Goal: Transaction & Acquisition: Purchase product/service

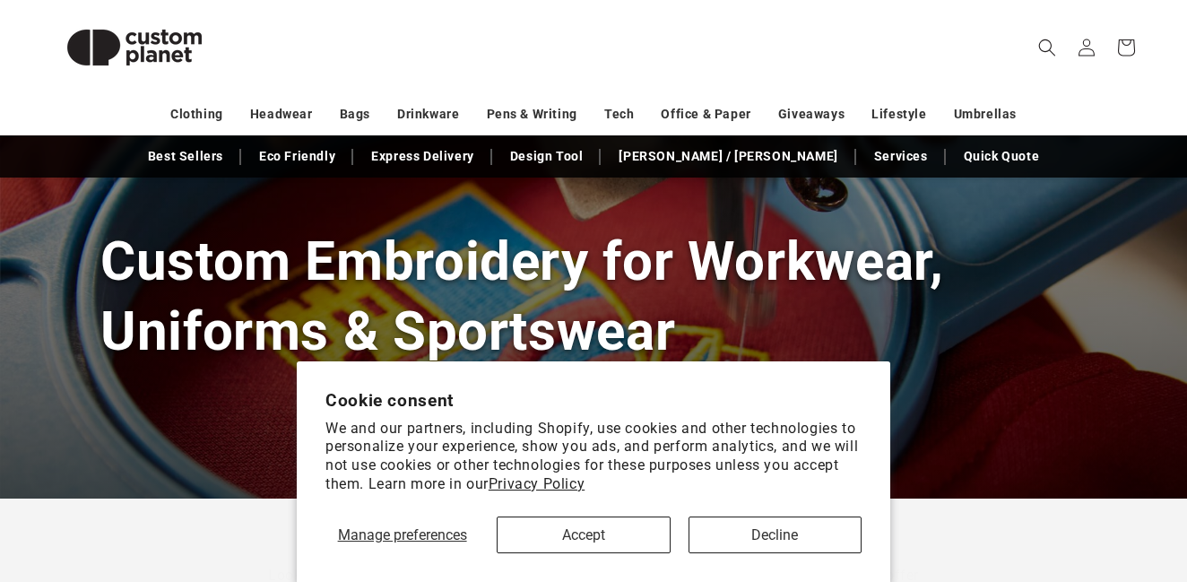
scroll to position [162, 0]
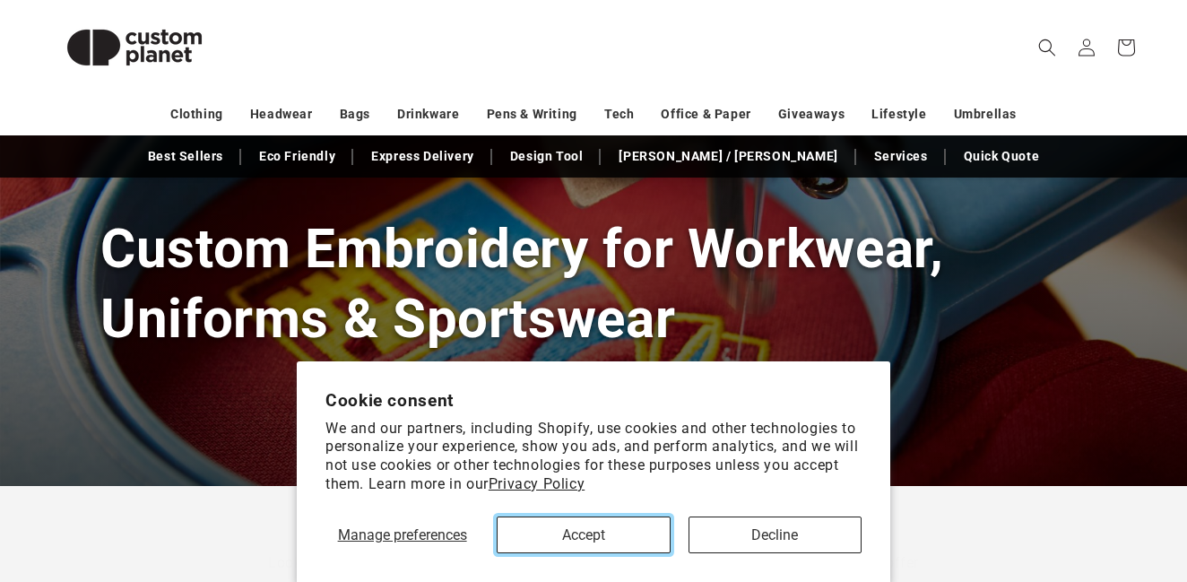
click at [615, 530] on button "Accept" at bounding box center [583, 535] width 173 height 37
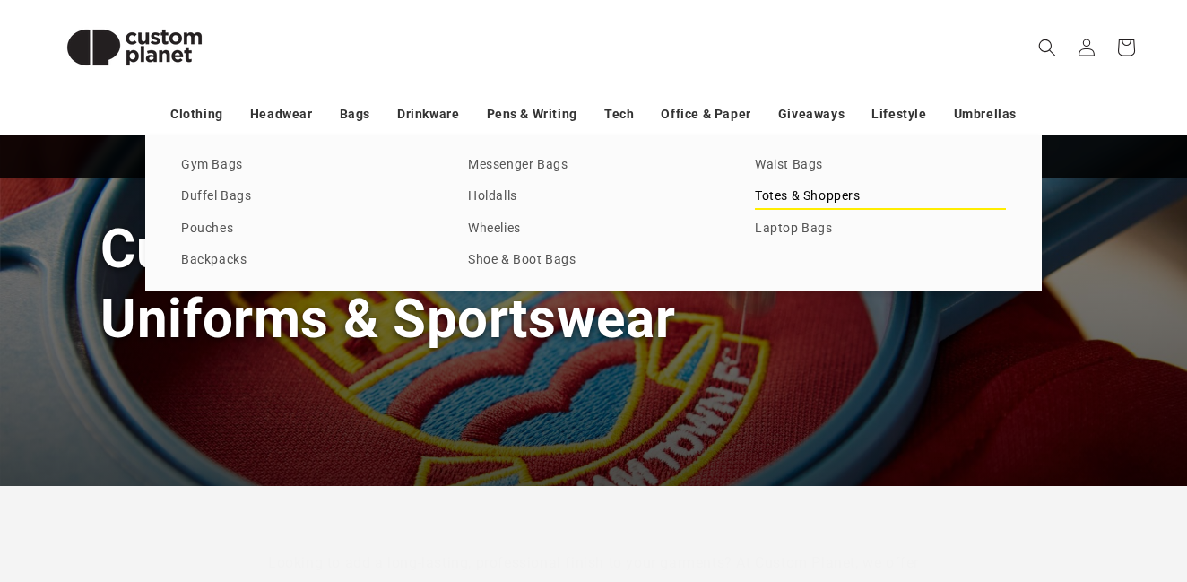
click at [787, 193] on link "Totes & Shoppers" at bounding box center [880, 197] width 251 height 24
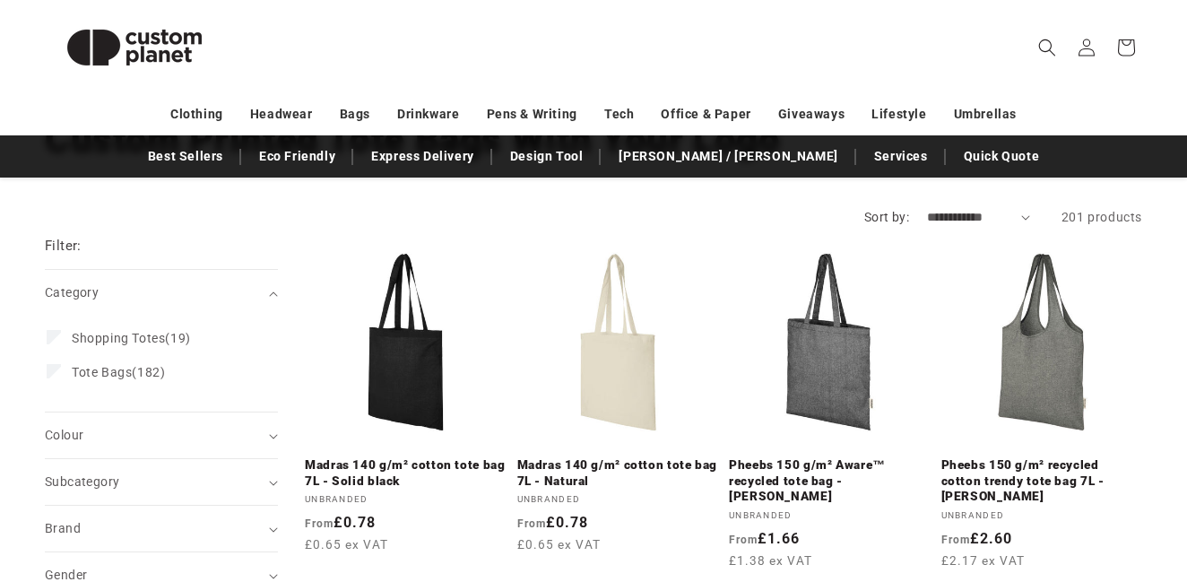
scroll to position [152, 0]
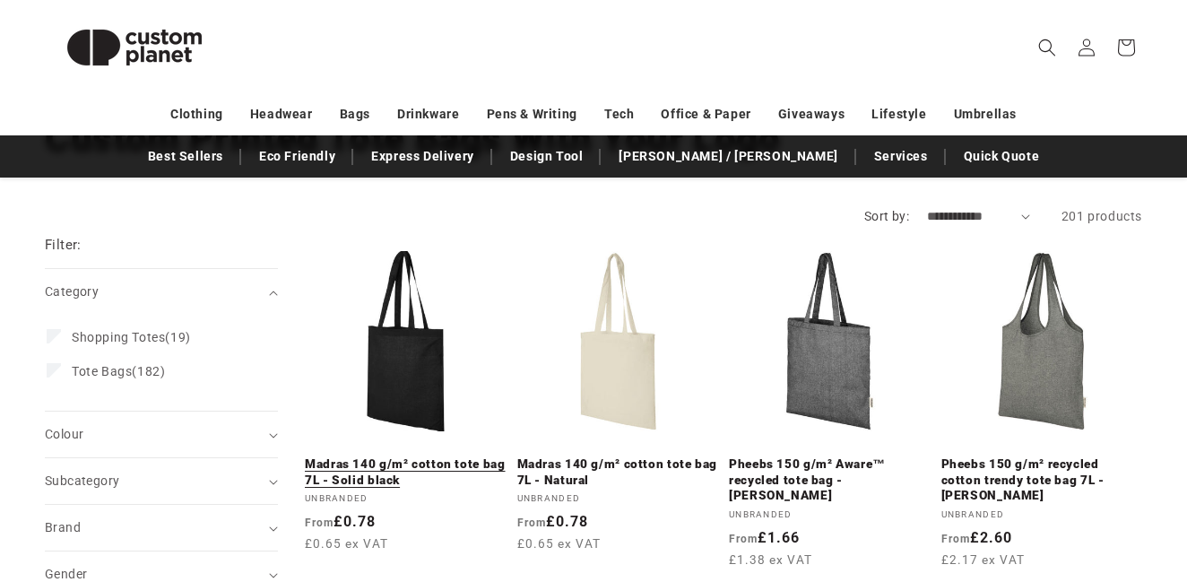
click at [399, 456] on link "Madras 140 g/m² cotton tote bag 7L - Solid black" at bounding box center [406, 471] width 202 height 31
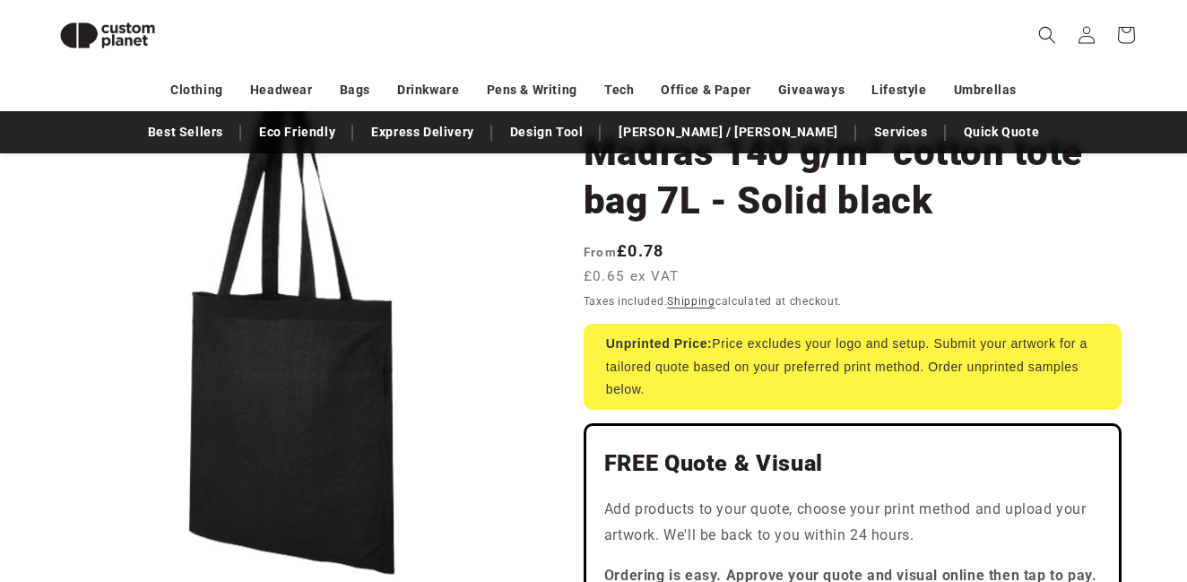
scroll to position [151, 0]
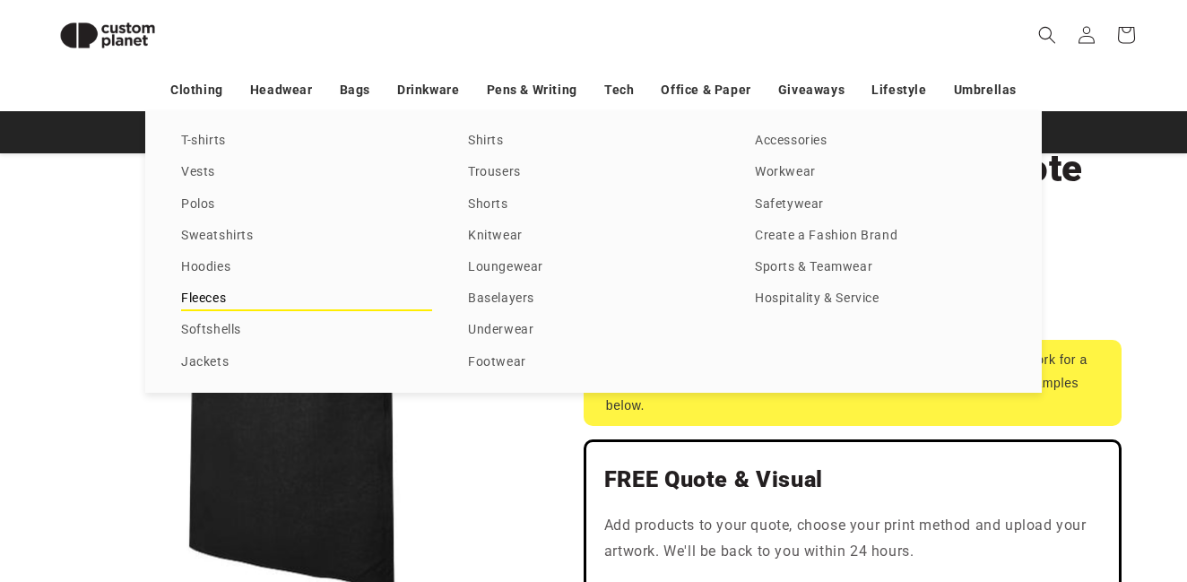
click at [188, 296] on link "Fleeces" at bounding box center [306, 299] width 251 height 24
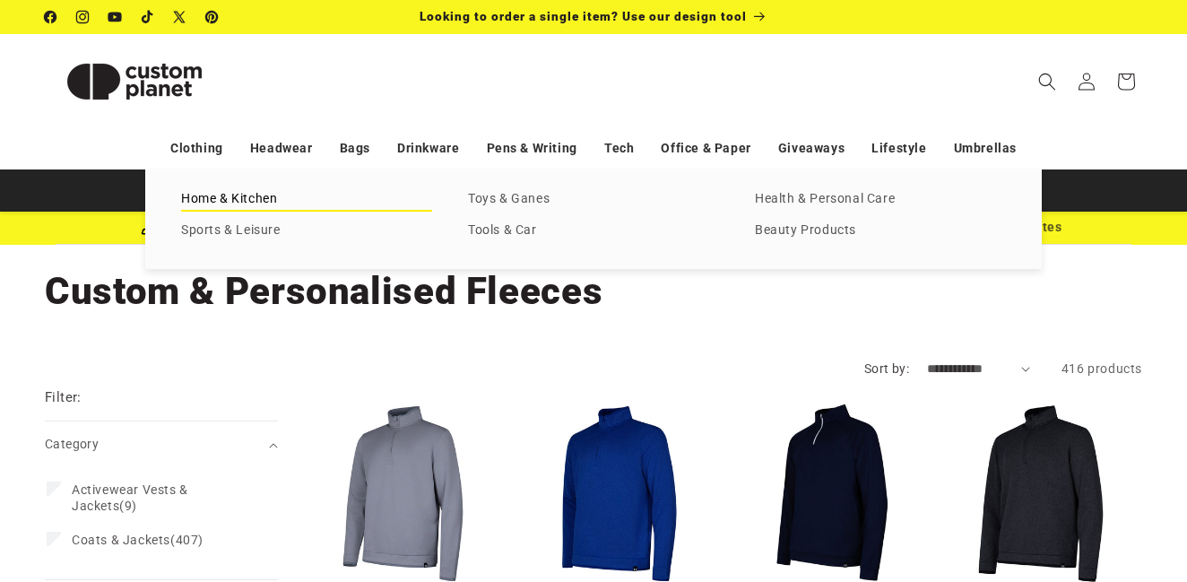
click at [253, 198] on link "Home & Kitchen" at bounding box center [306, 199] width 251 height 24
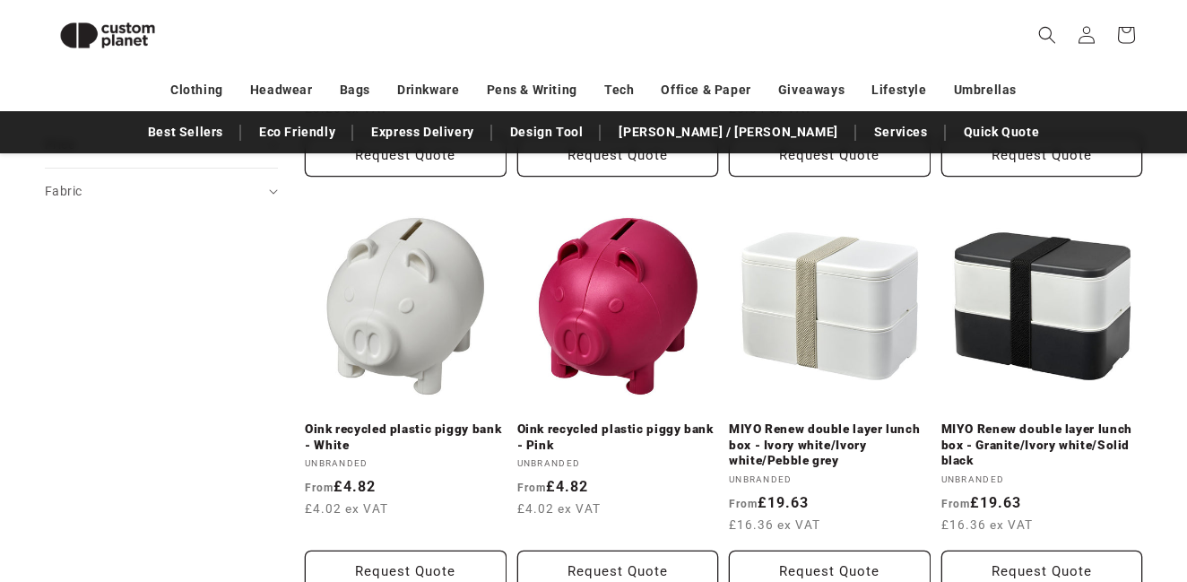
scroll to position [1082, 0]
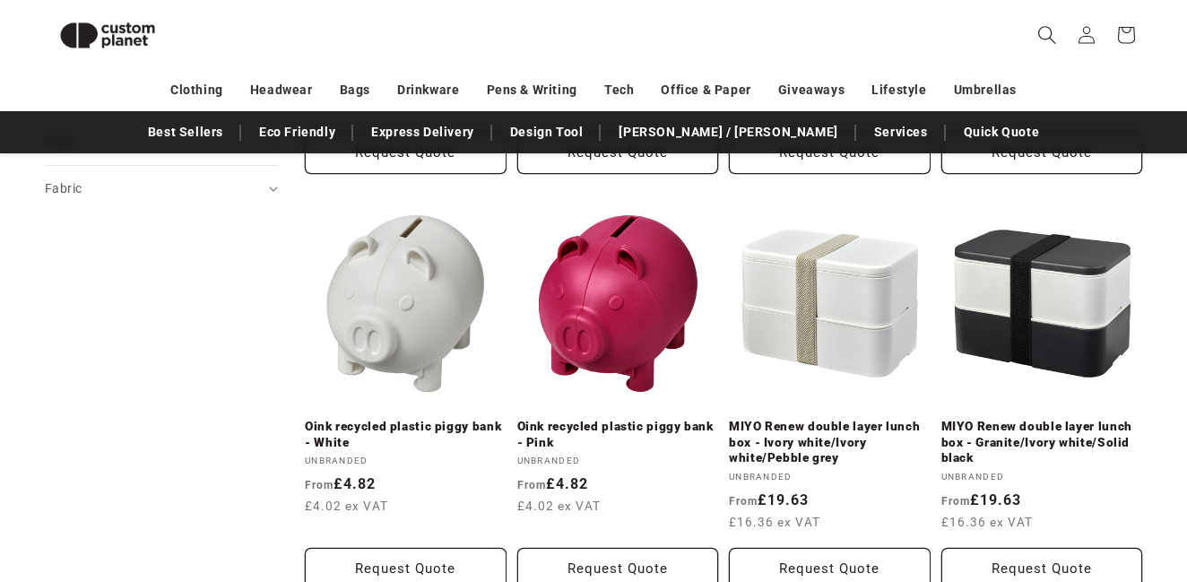
click at [1047, 26] on icon "Search" at bounding box center [1048, 35] width 18 height 18
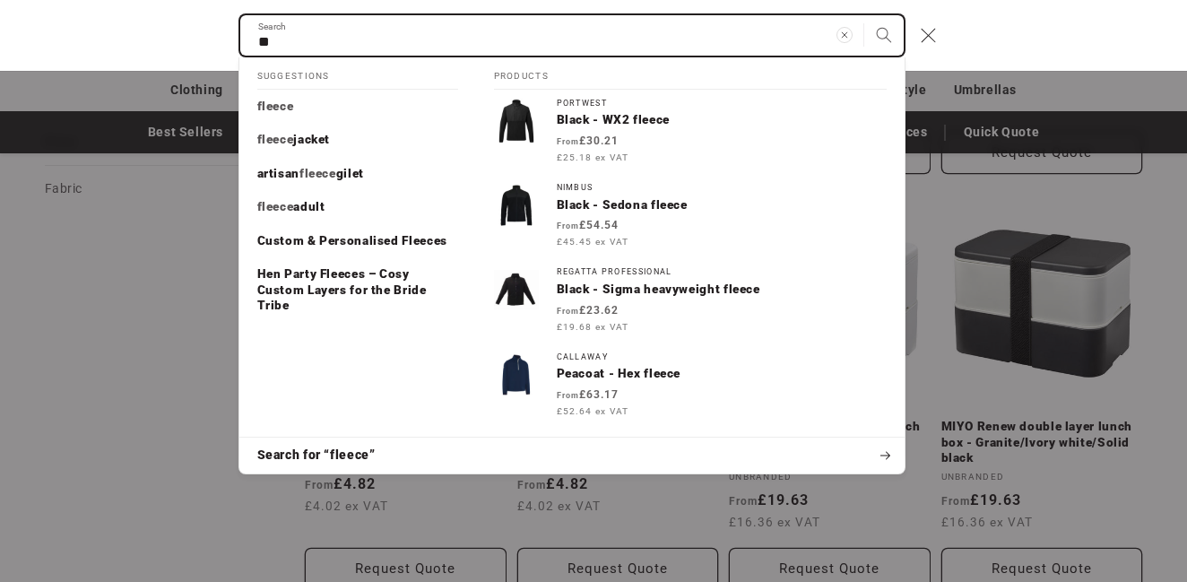
type input "*"
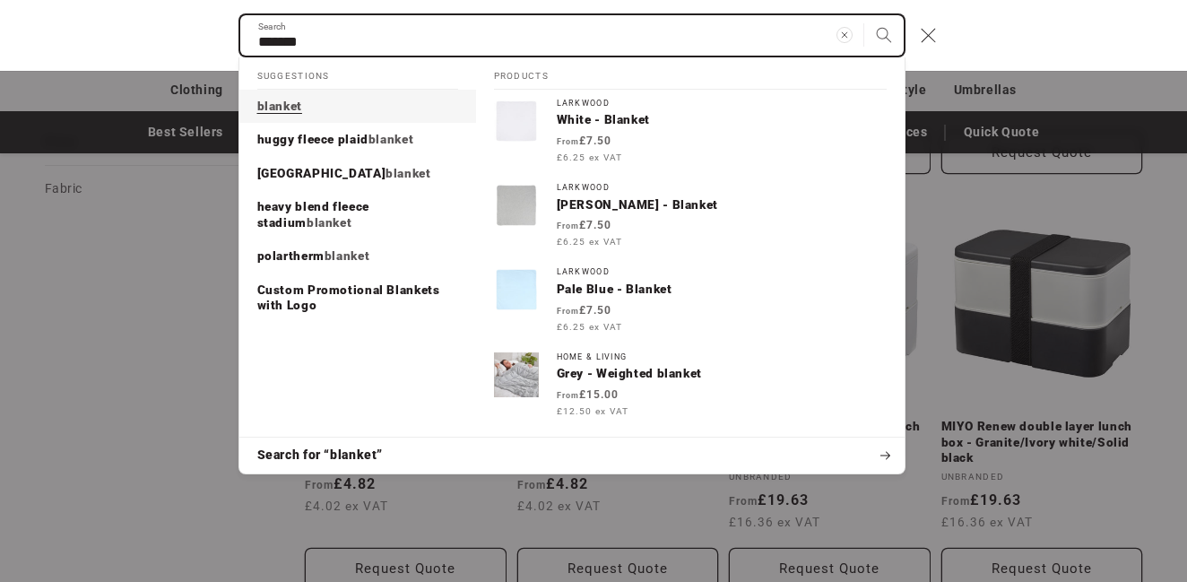
type input "*******"
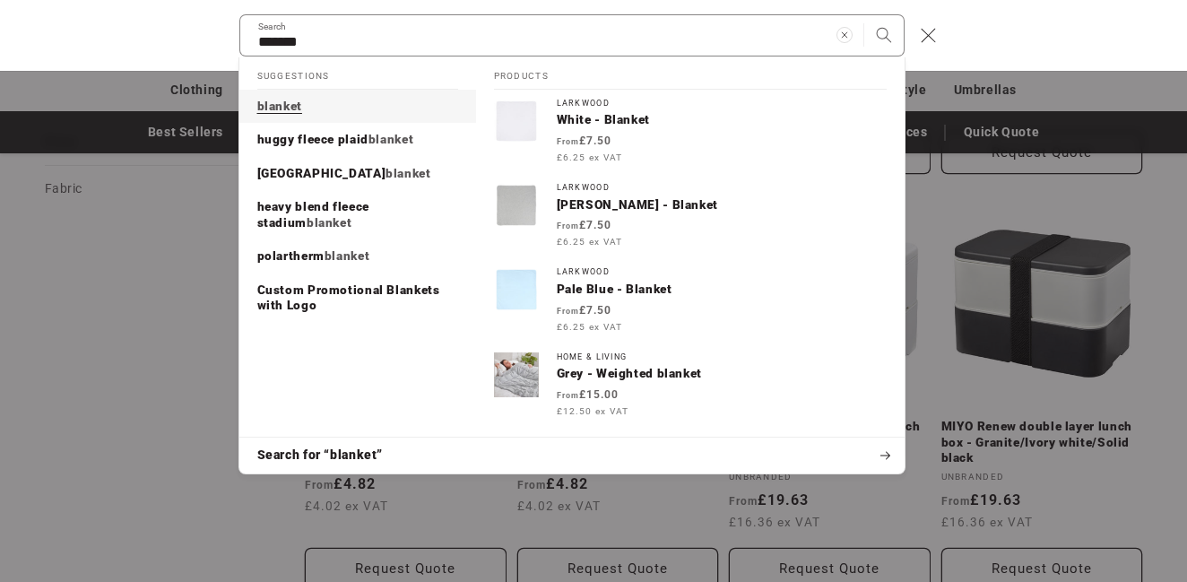
click at [282, 107] on mark "blanket" at bounding box center [279, 106] width 45 height 14
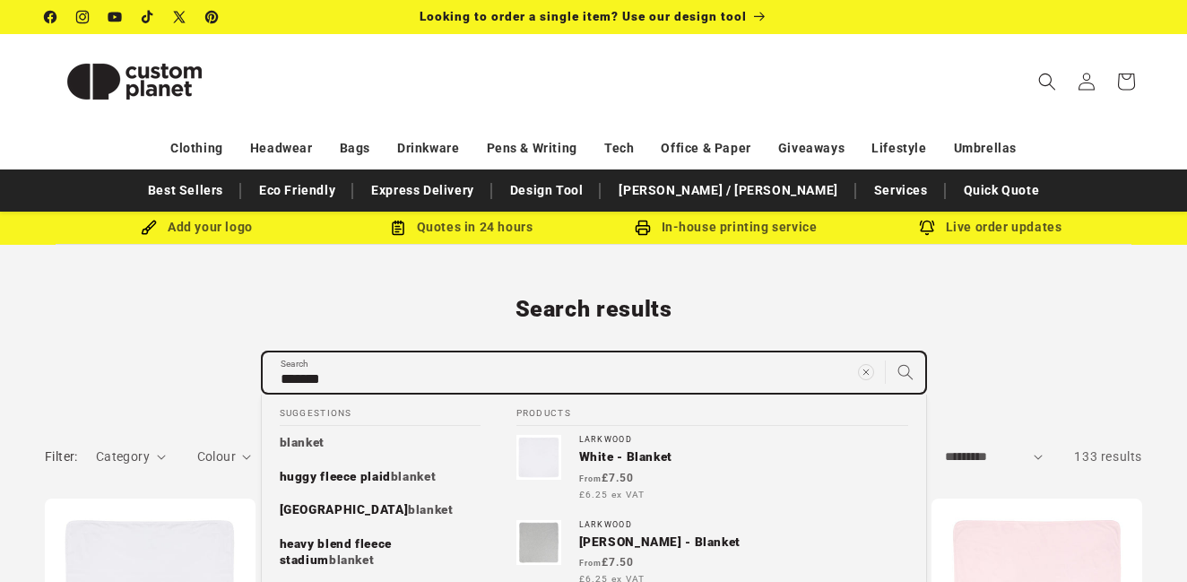
drag, startPoint x: 344, startPoint y: 380, endPoint x: 278, endPoint y: 374, distance: 66.7
click at [278, 374] on input "*******" at bounding box center [594, 372] width 663 height 40
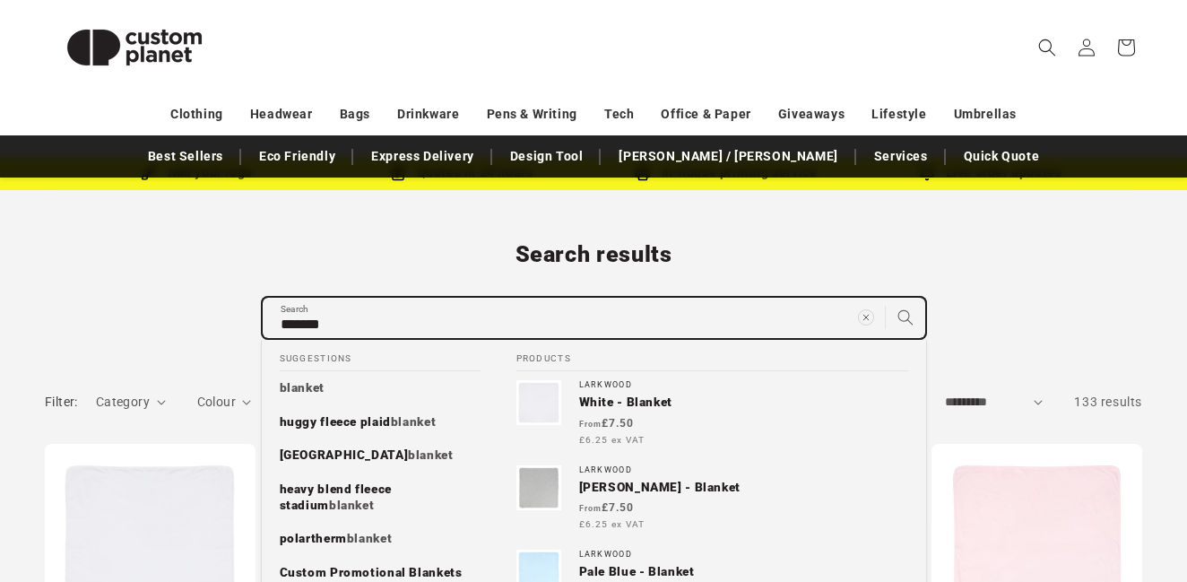
scroll to position [60, 0]
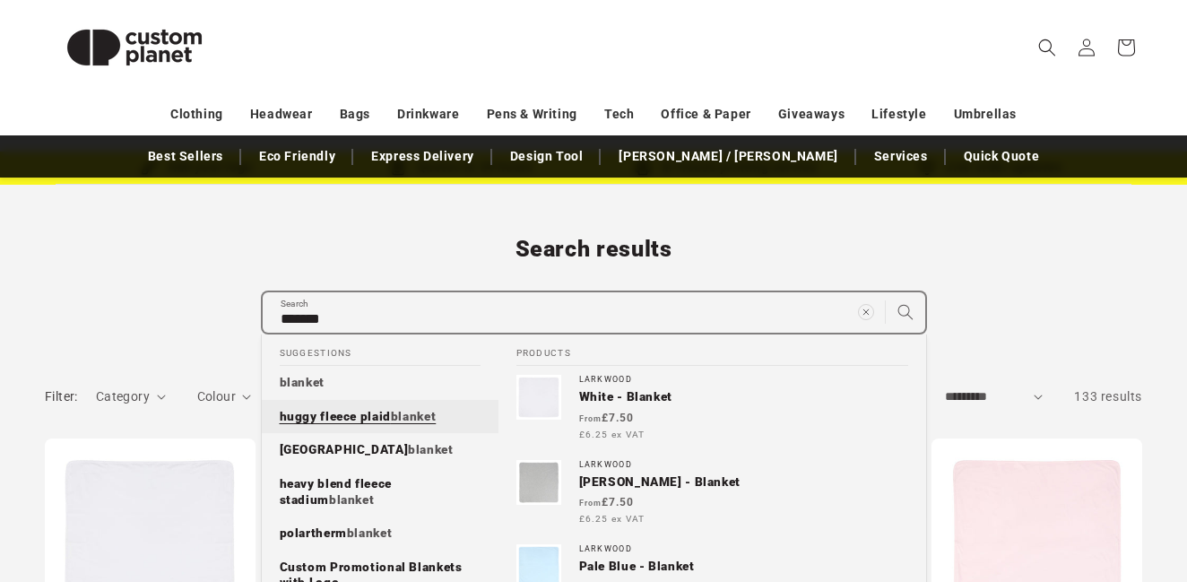
click at [298, 411] on span "huggy fleece plaid" at bounding box center [335, 416] width 111 height 14
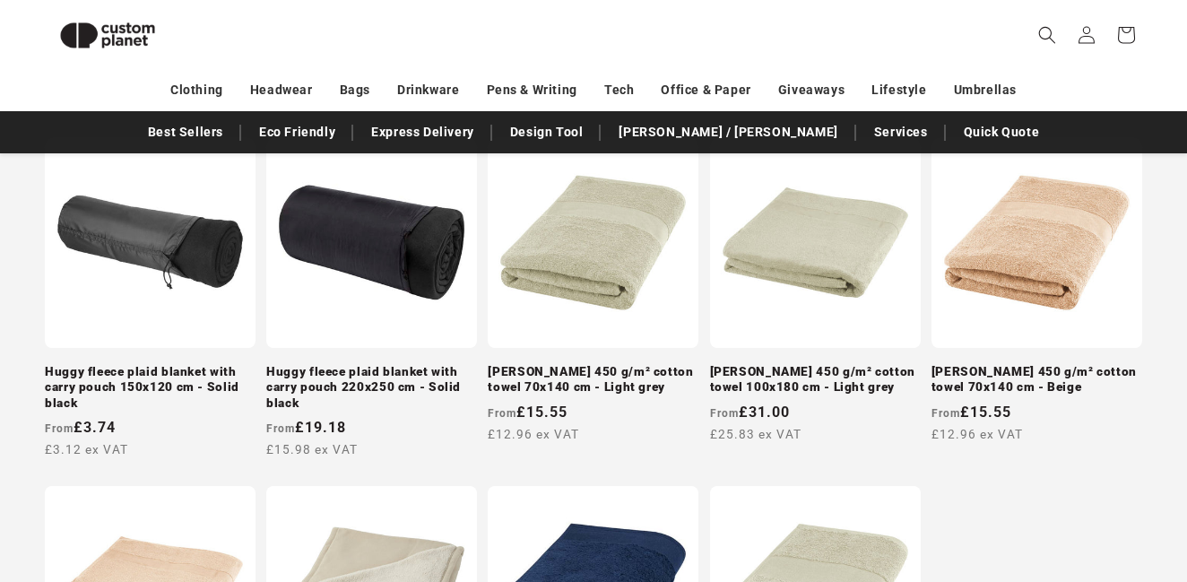
scroll to position [1362, 0]
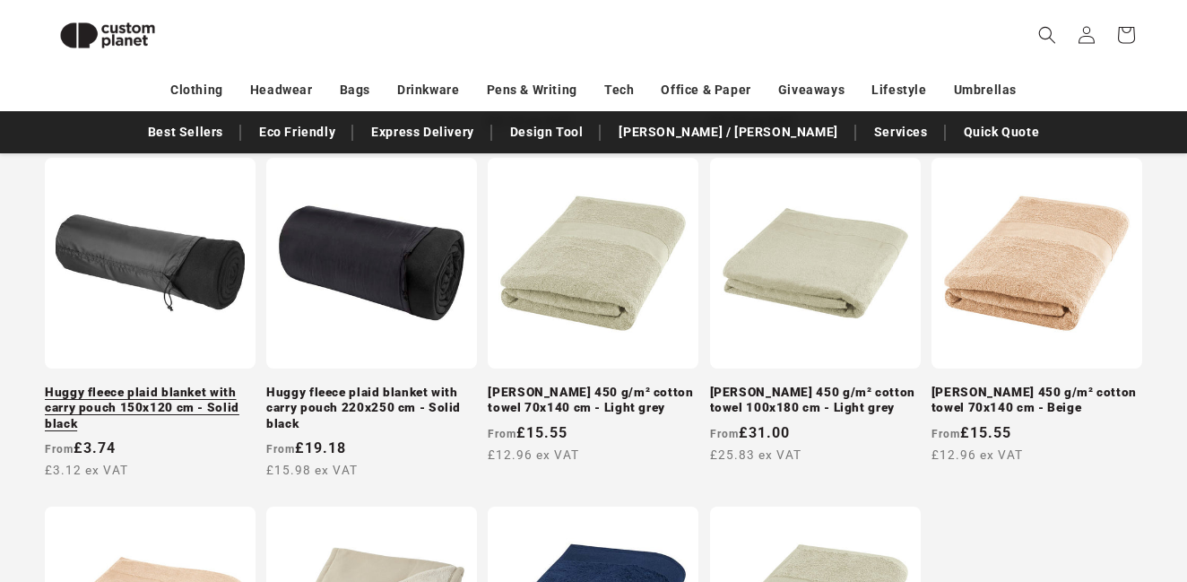
click at [179, 385] on link "Huggy fleece plaid blanket with carry pouch 150x120 cm - Solid black" at bounding box center [150, 409] width 211 height 48
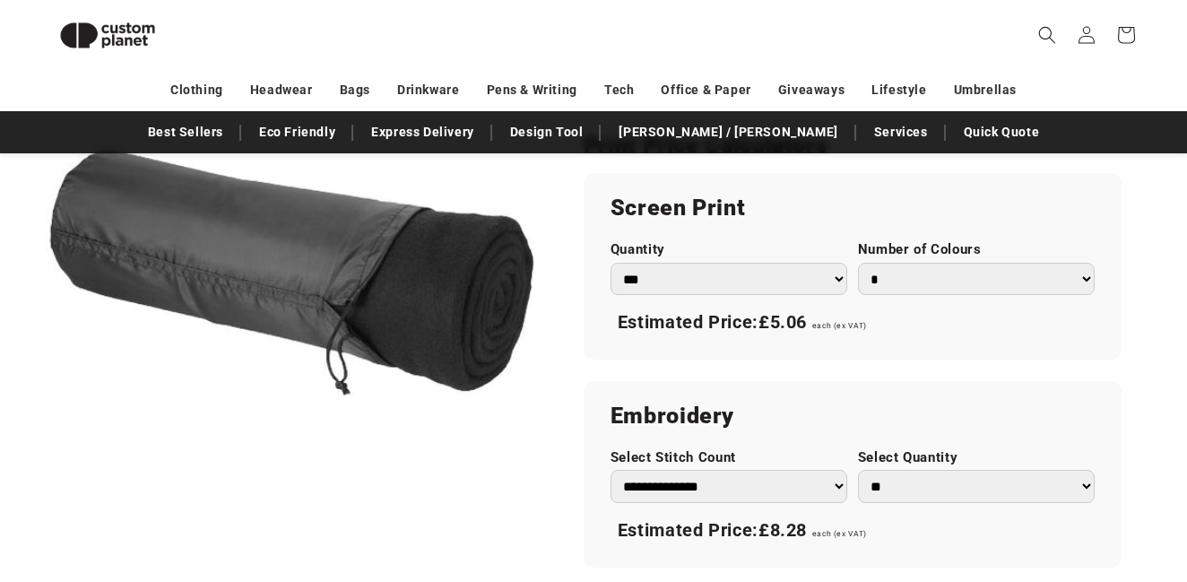
scroll to position [1056, 0]
